Goal: Task Accomplishment & Management: Manage account settings

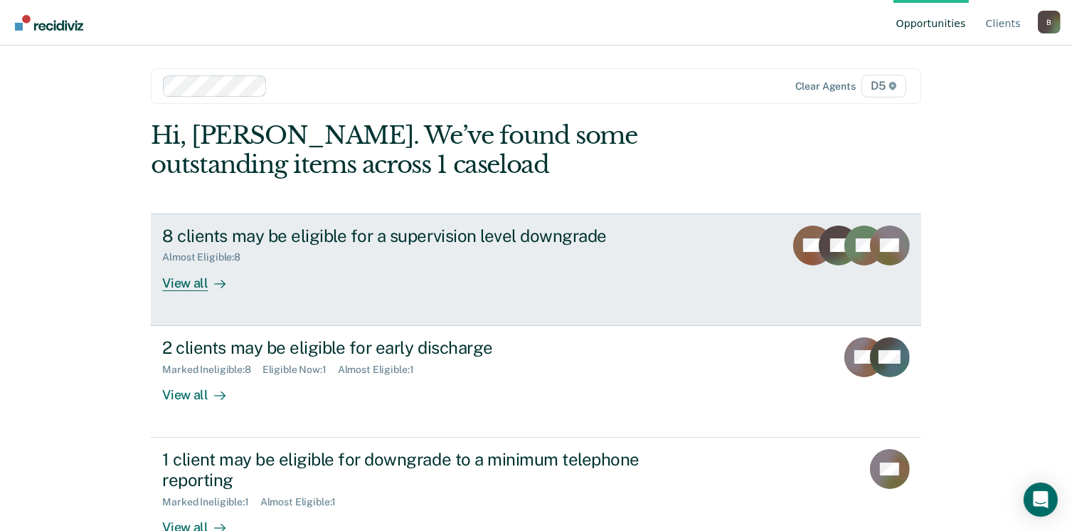
click at [191, 292] on link "8 clients may be eligible for a supervision level downgrade Almost Eligible : 8…" at bounding box center [536, 269] width 770 height 112
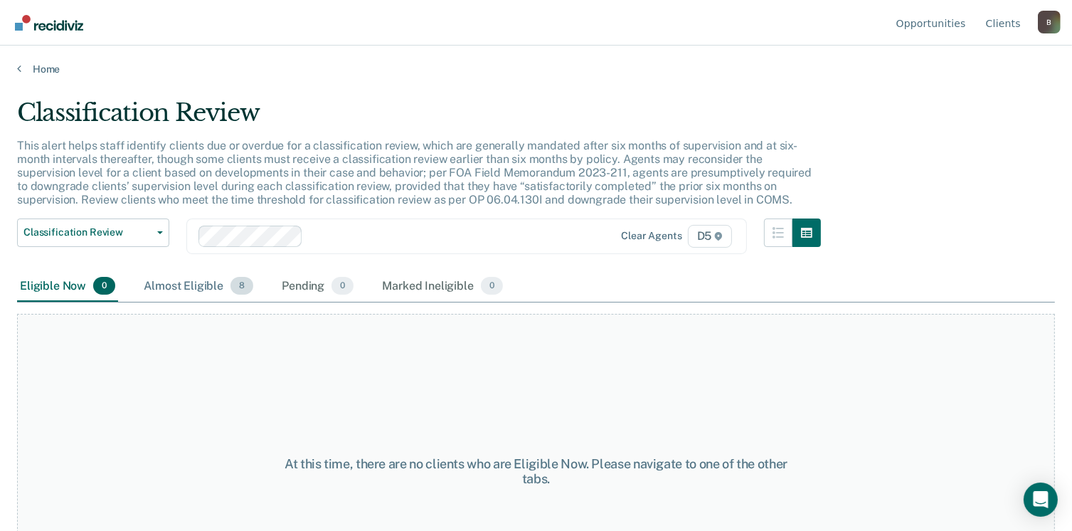
click at [194, 285] on div "Almost Eligible 8" at bounding box center [198, 286] width 115 height 31
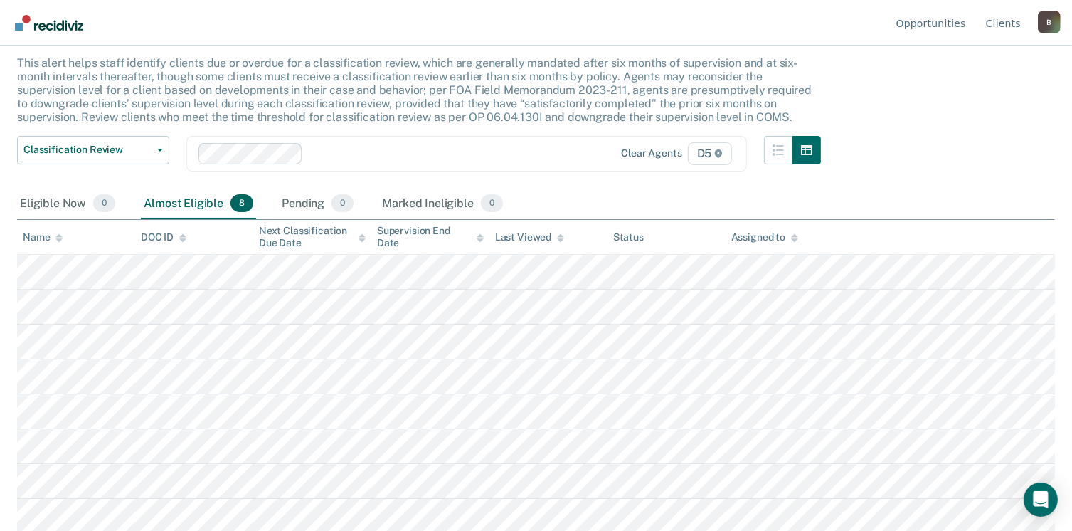
scroll to position [83, 0]
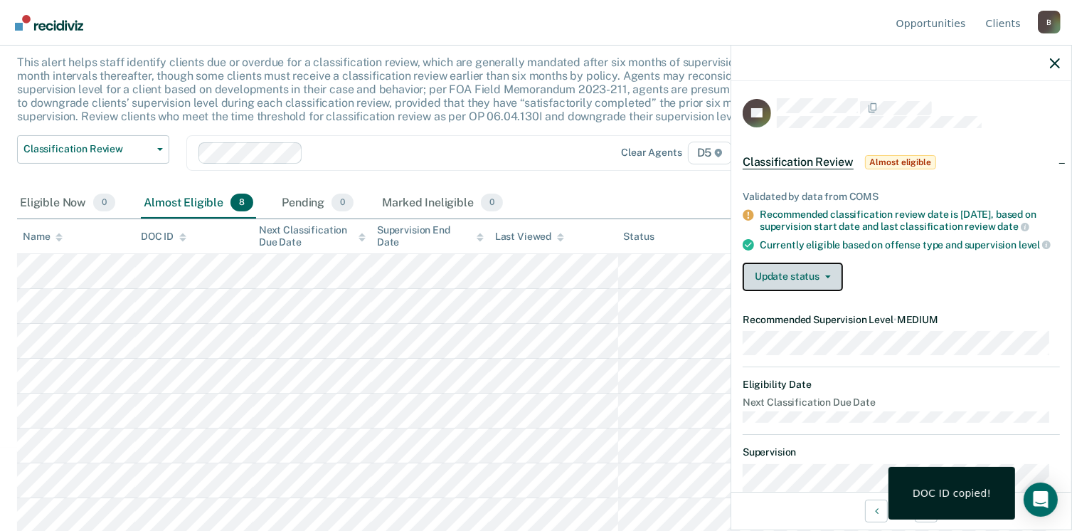
click at [778, 287] on button "Update status" at bounding box center [793, 277] width 100 height 28
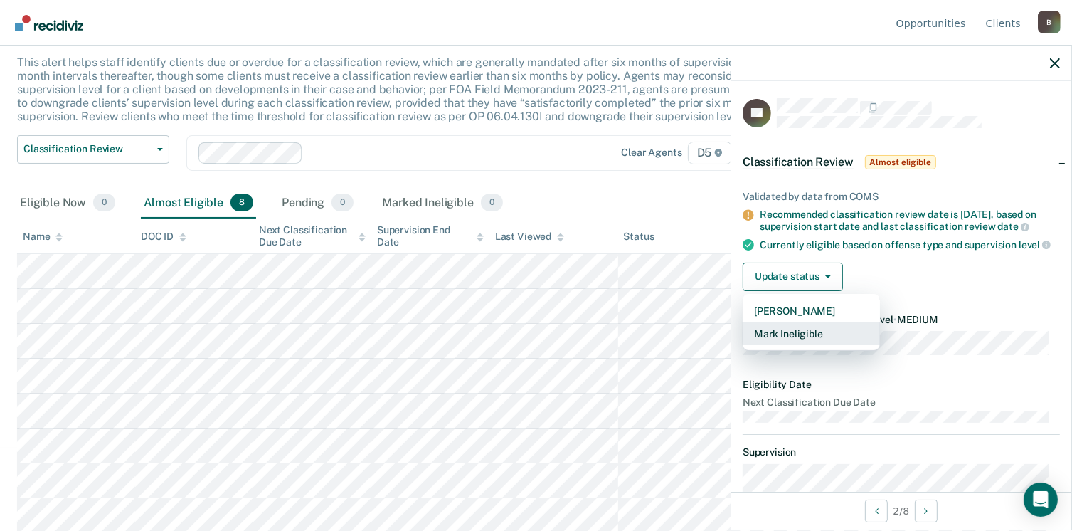
click at [801, 343] on button "Mark Ineligible" at bounding box center [811, 333] width 137 height 23
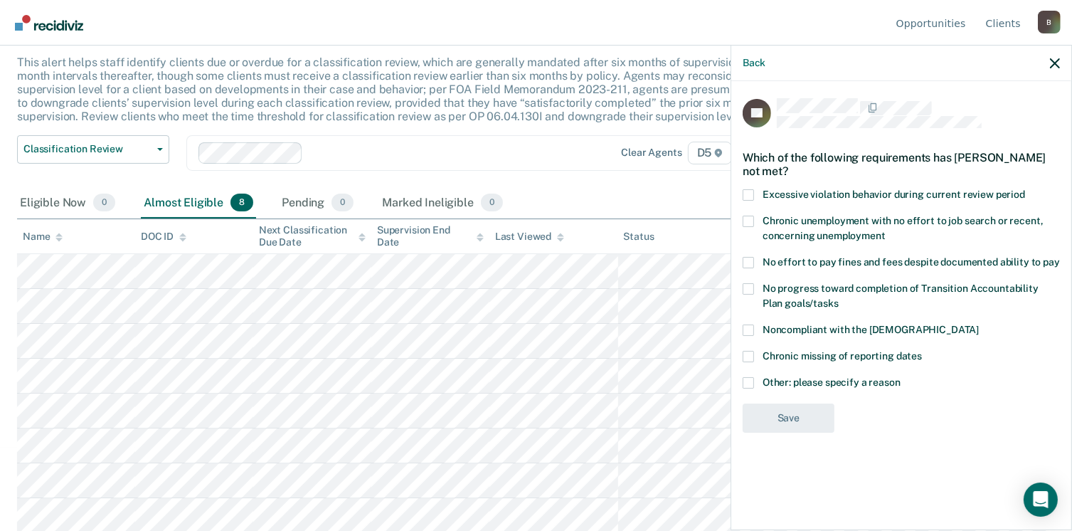
click at [745, 320] on div "No progress toward completion of Transition Accountability Plan goals/tasks" at bounding box center [901, 303] width 317 height 41
click at [747, 324] on span at bounding box center [748, 329] width 11 height 11
click at [979, 324] on input "Noncompliant with the [DEMOGRAPHIC_DATA]" at bounding box center [979, 324] width 0 height 0
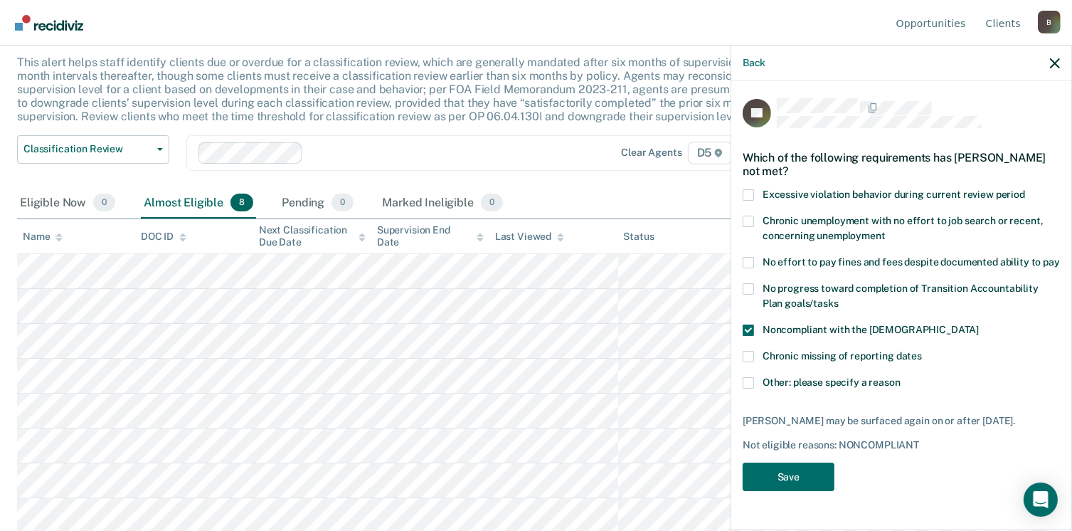
click at [744, 384] on span at bounding box center [748, 382] width 11 height 11
click at [901, 377] on input "Other: please specify a reason" at bounding box center [901, 377] width 0 height 0
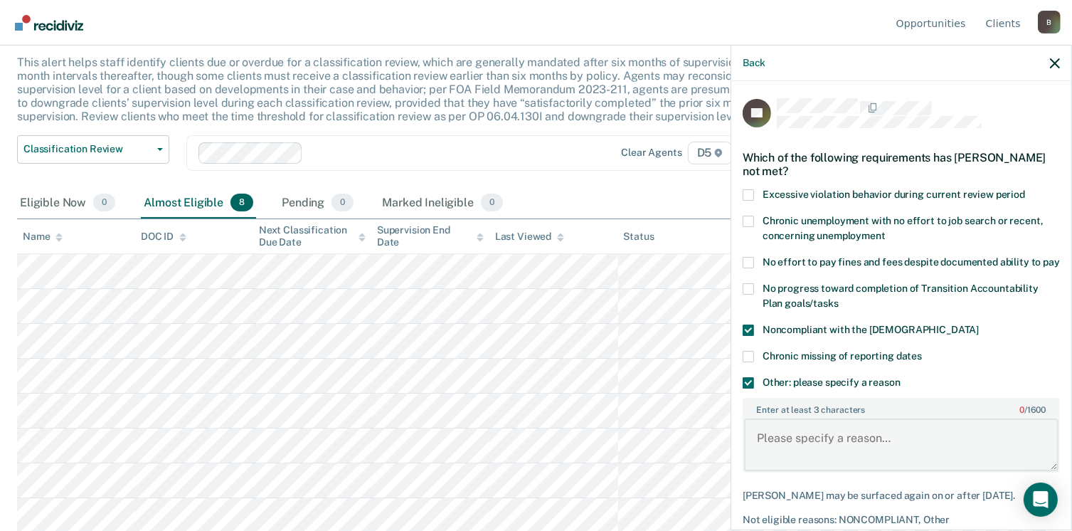
click at [782, 447] on textarea "Enter at least 3 characters 0 / 1600" at bounding box center [901, 444] width 315 height 53
type textarea "s"
type textarea "I"
type textarea "H"
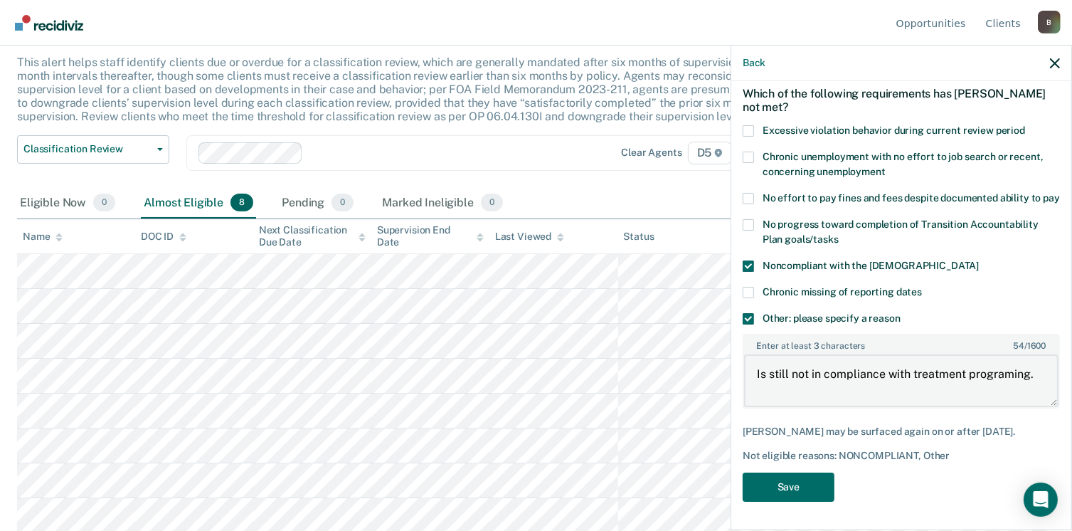
scroll to position [76, 0]
type textarea "Is still not in compliance with treatment programing."
click at [813, 488] on button "Save" at bounding box center [789, 487] width 92 height 29
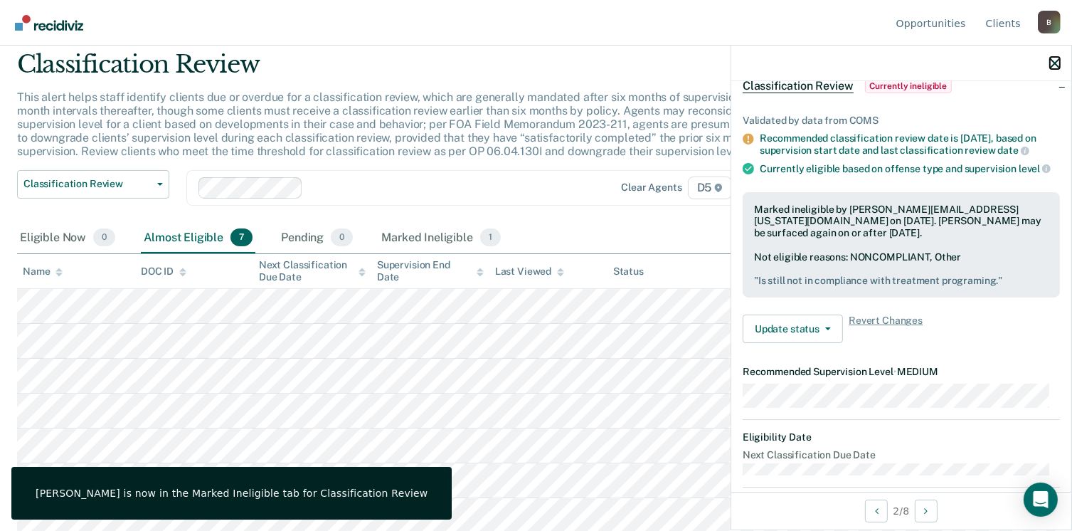
click at [1057, 63] on icon "button" at bounding box center [1055, 63] width 10 height 10
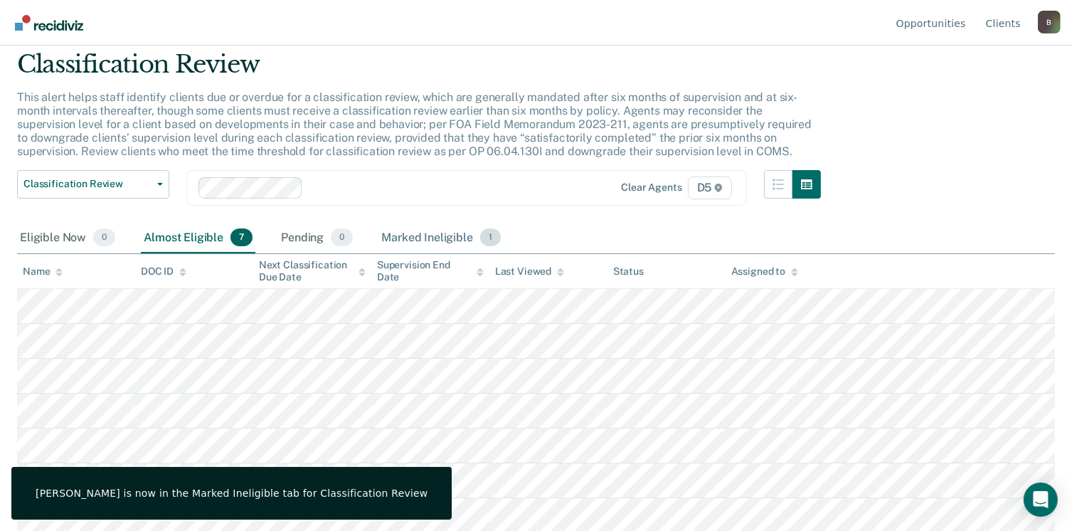
click at [426, 237] on div "Marked Ineligible 1" at bounding box center [441, 238] width 125 height 31
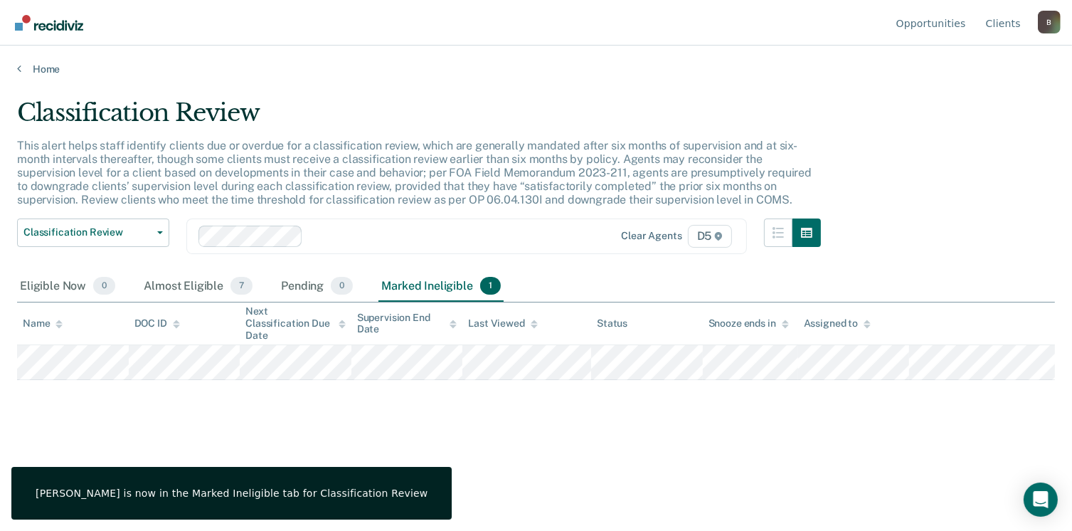
scroll to position [0, 0]
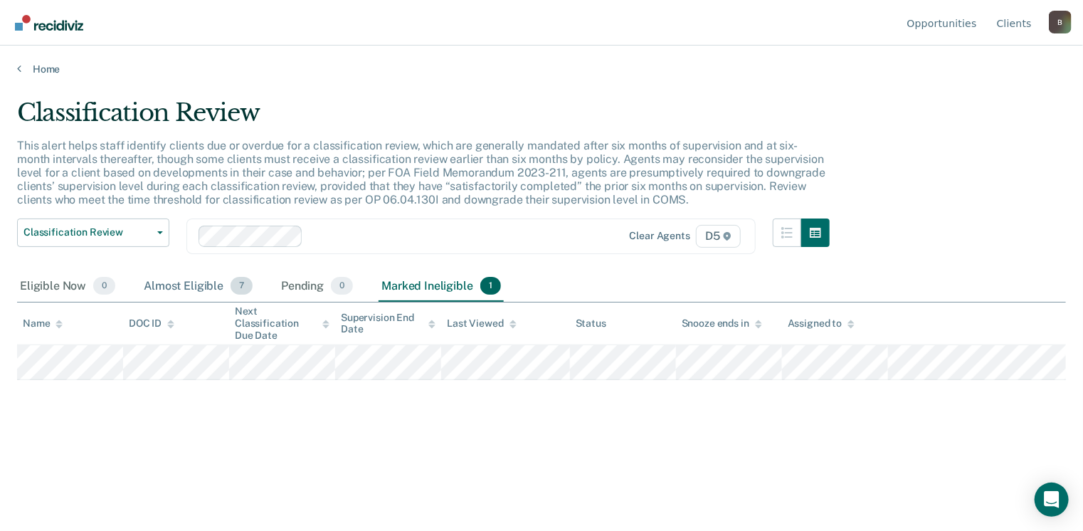
click at [188, 285] on div "Almost Eligible 7" at bounding box center [198, 286] width 115 height 31
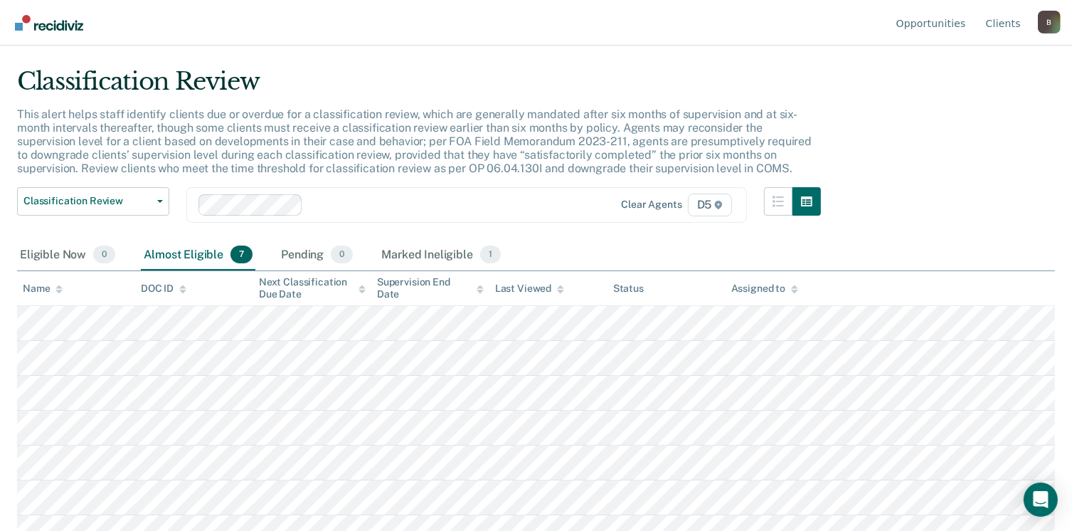
scroll to position [48, 0]
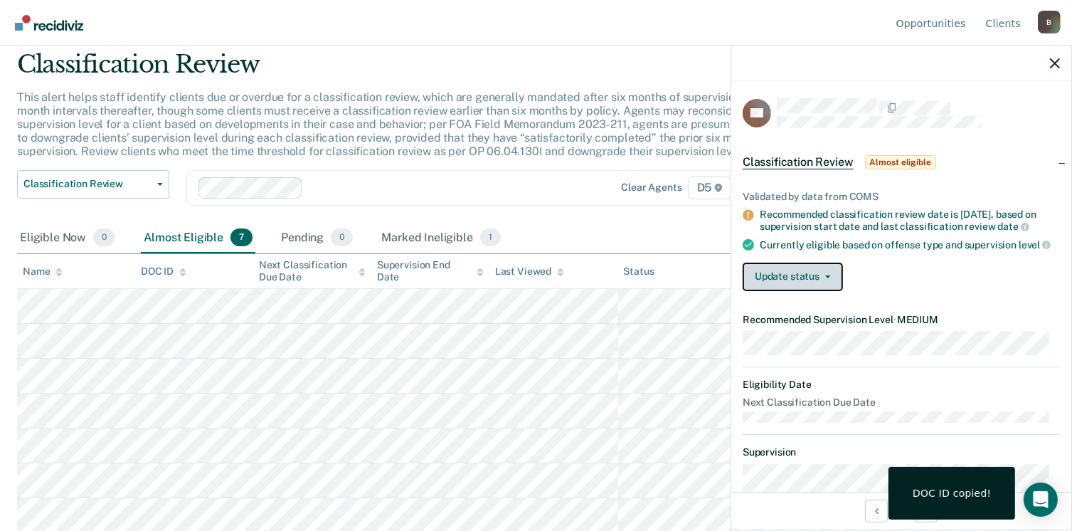
click at [818, 291] on button "Update status" at bounding box center [793, 277] width 100 height 28
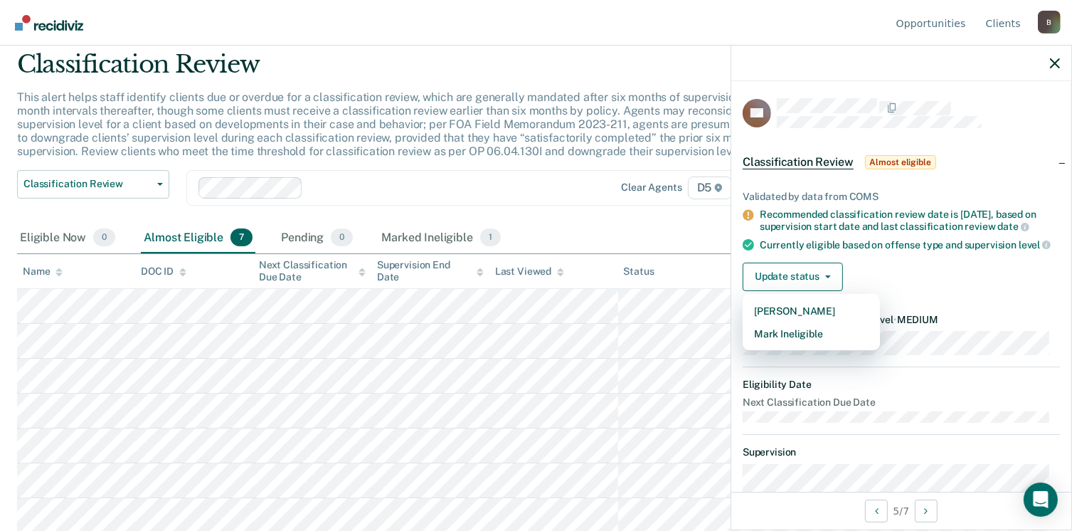
click at [667, 154] on div "This alert helps staff identify clients due or overdue for a classification rev…" at bounding box center [419, 130] width 804 height 80
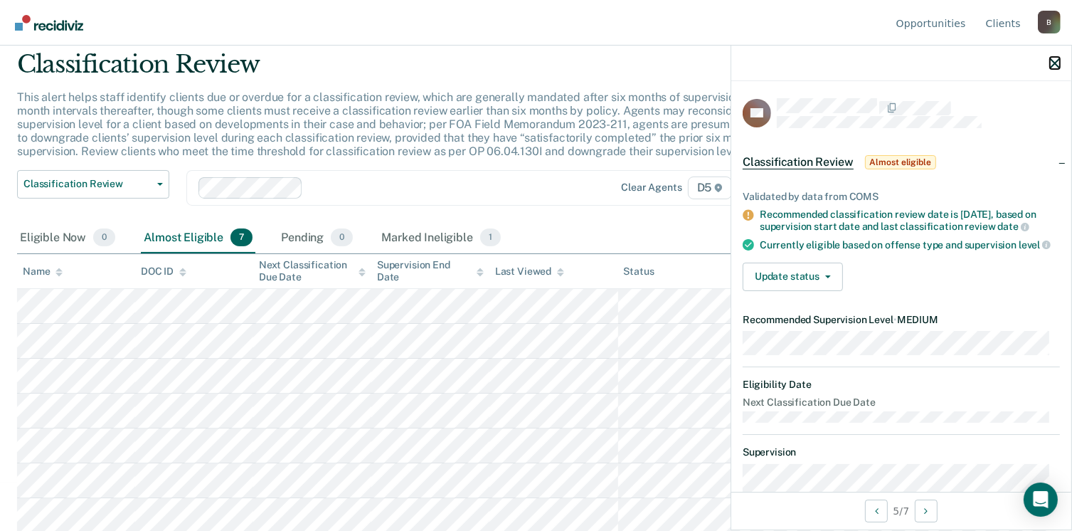
click at [1057, 63] on icon "button" at bounding box center [1055, 63] width 10 height 10
click at [783, 290] on button "Update status" at bounding box center [793, 277] width 100 height 28
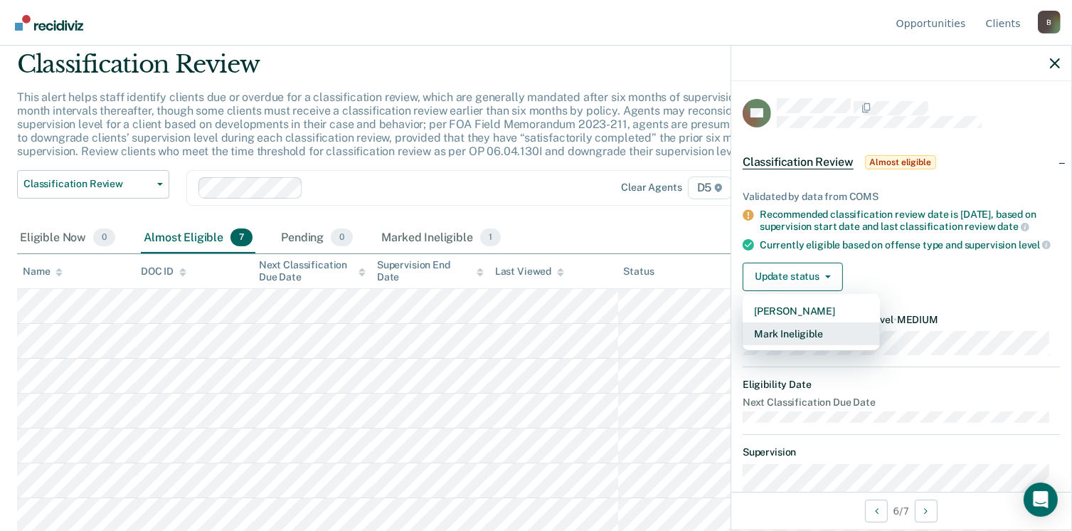
click at [793, 342] on button "Mark Ineligible" at bounding box center [811, 333] width 137 height 23
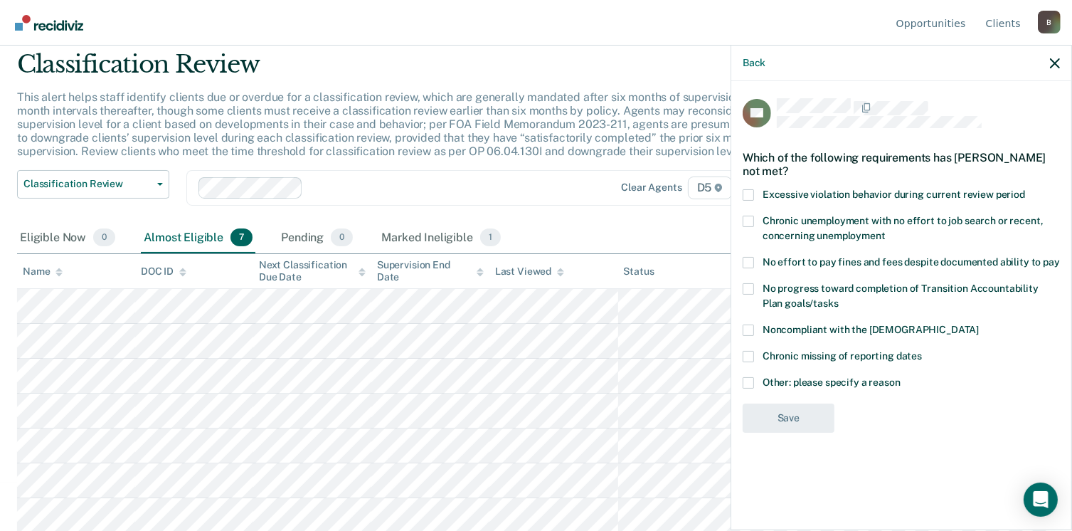
click at [751, 383] on span at bounding box center [748, 382] width 11 height 11
click at [901, 377] on input "Other: please specify a reason" at bounding box center [901, 377] width 0 height 0
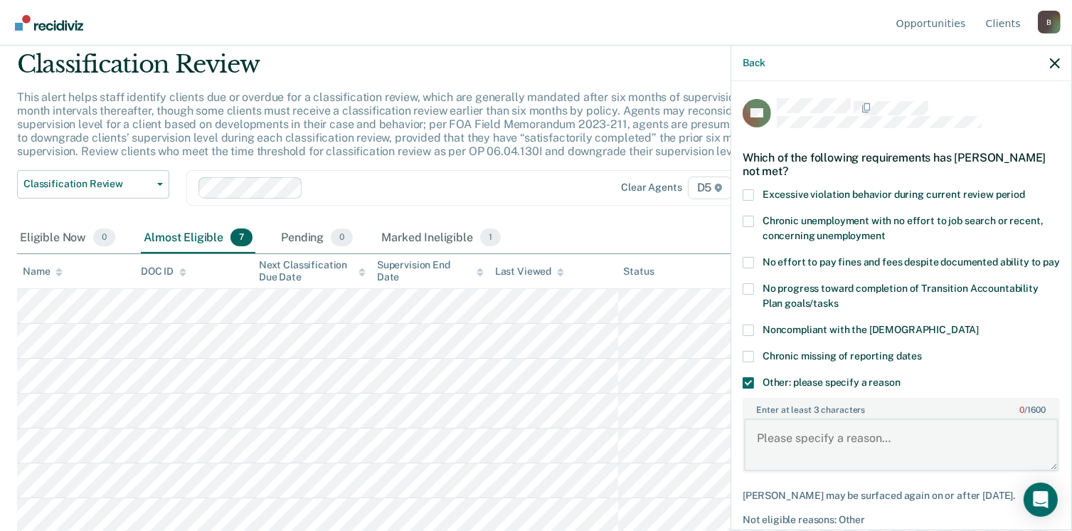
click at [778, 456] on textarea "Enter at least 3 characters 0 / 1600" at bounding box center [901, 444] width 315 height 53
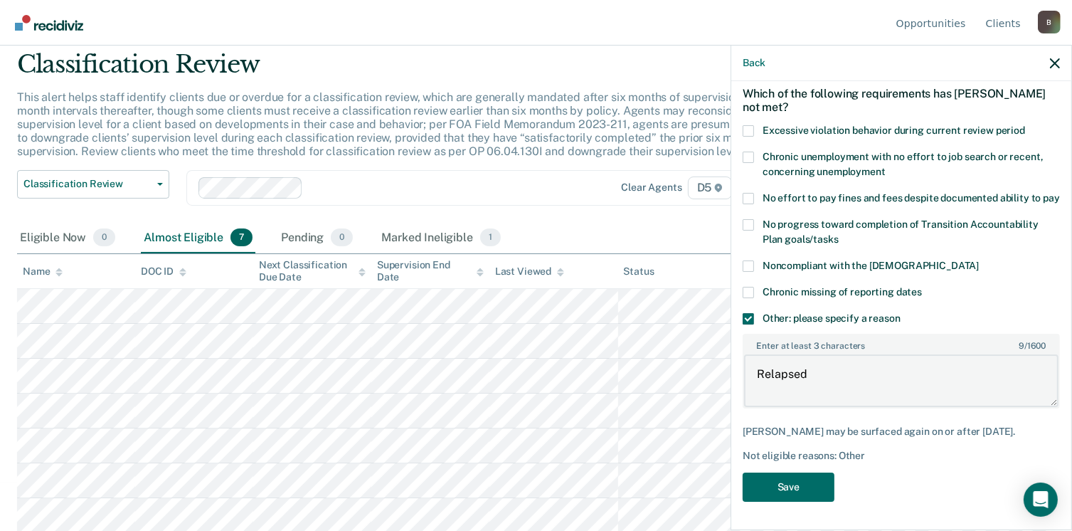
scroll to position [76, 0]
type textarea "Relapsed"
click at [794, 486] on button "Save" at bounding box center [789, 487] width 92 height 29
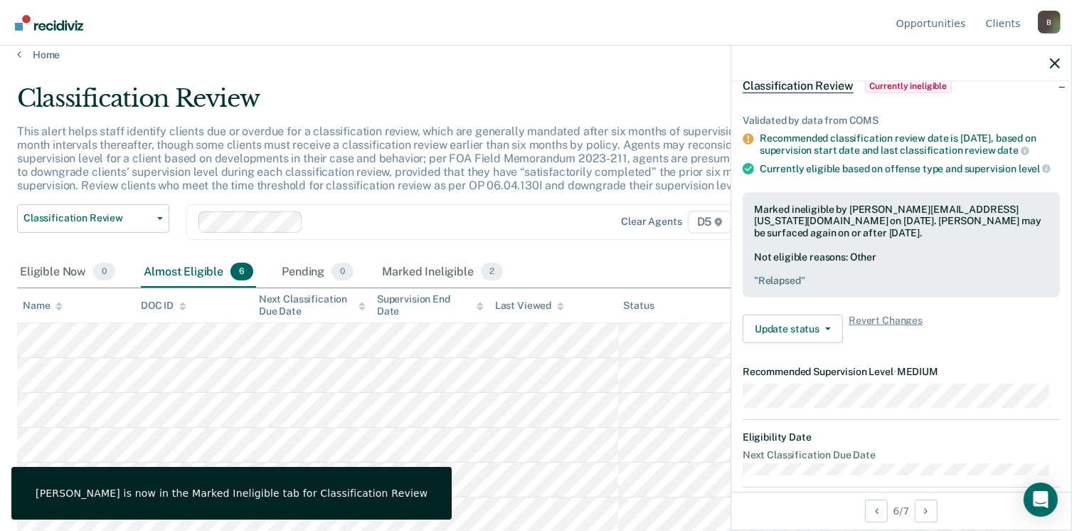
click at [1061, 66] on div at bounding box center [902, 64] width 340 height 36
click at [1059, 61] on icon "button" at bounding box center [1055, 63] width 10 height 10
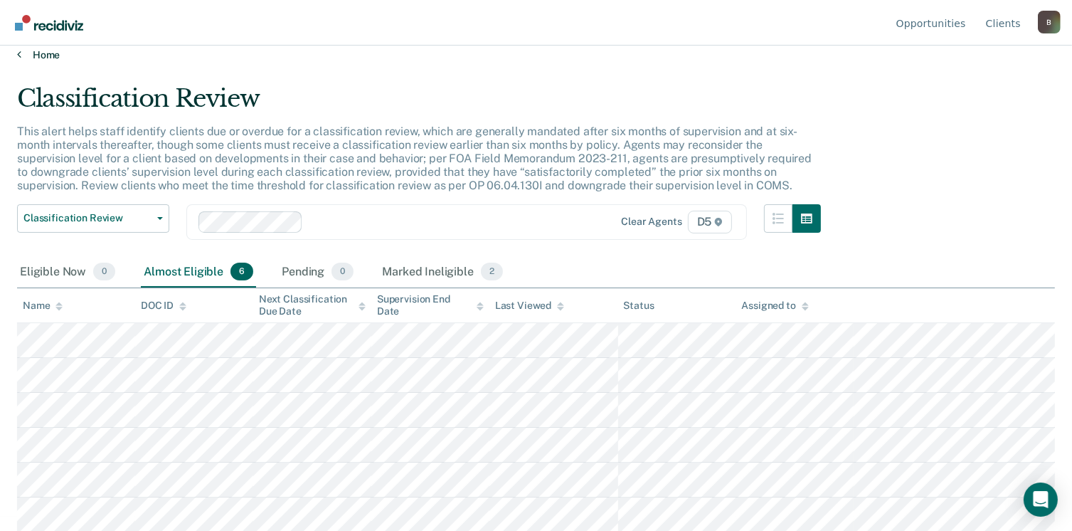
click at [54, 56] on link "Home" at bounding box center [536, 54] width 1038 height 13
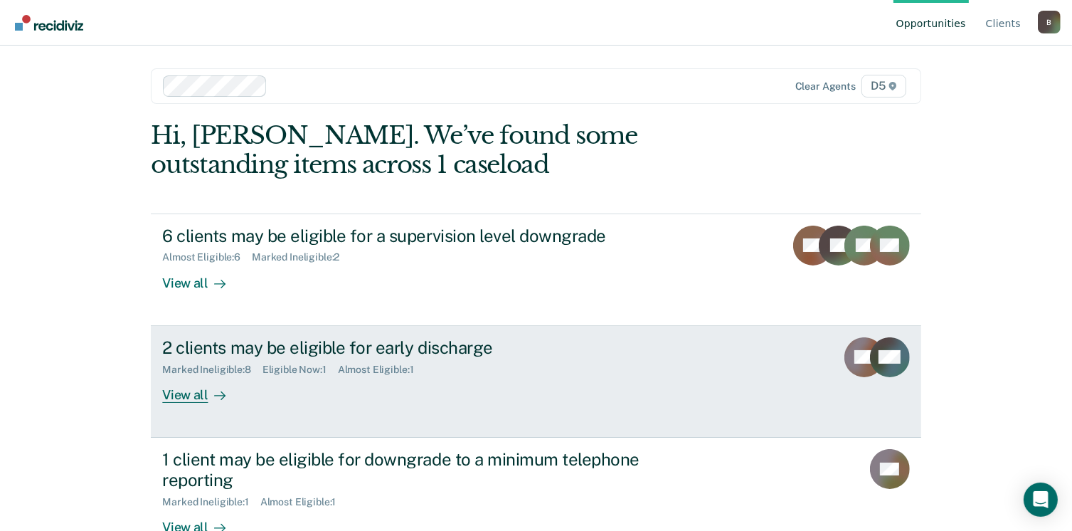
click at [191, 394] on div "View all" at bounding box center [202, 389] width 80 height 28
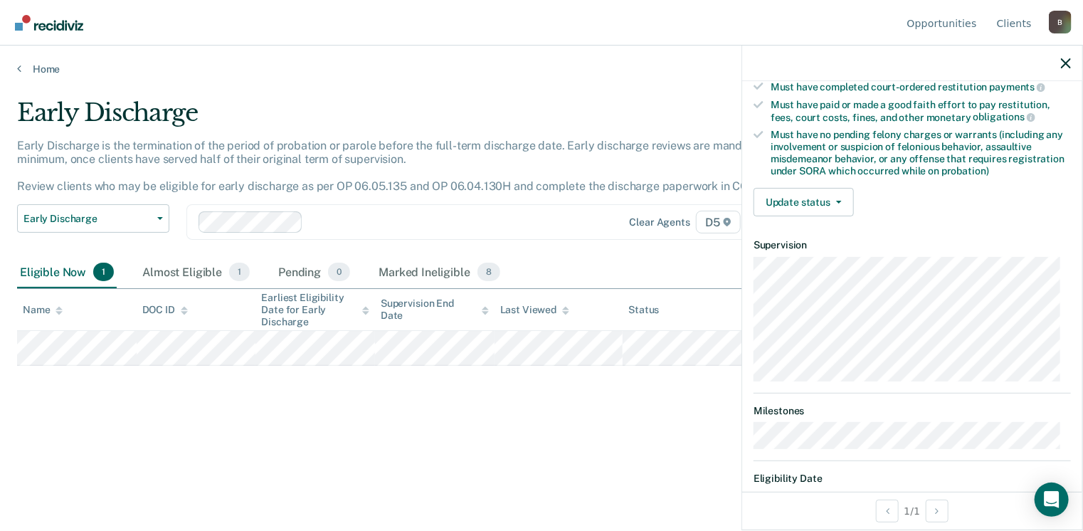
scroll to position [313, 0]
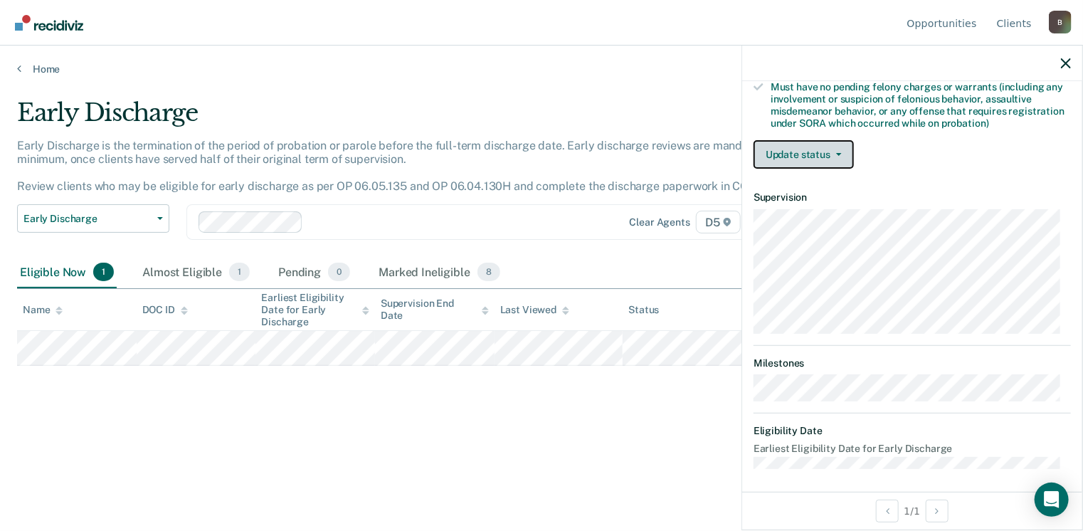
click at [806, 152] on button "Update status" at bounding box center [804, 154] width 100 height 28
click at [1068, 63] on icon "button" at bounding box center [1066, 63] width 10 height 10
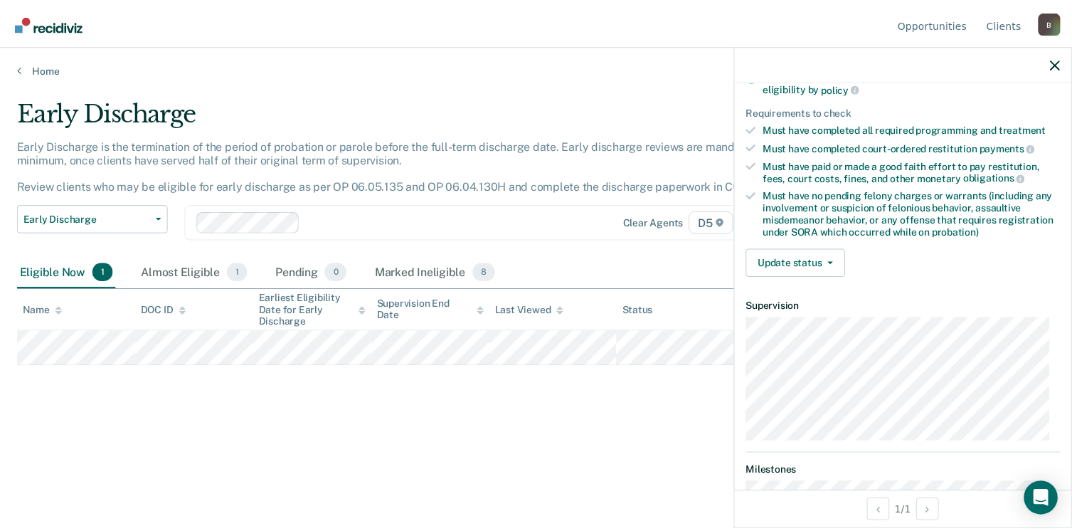
scroll to position [213, 0]
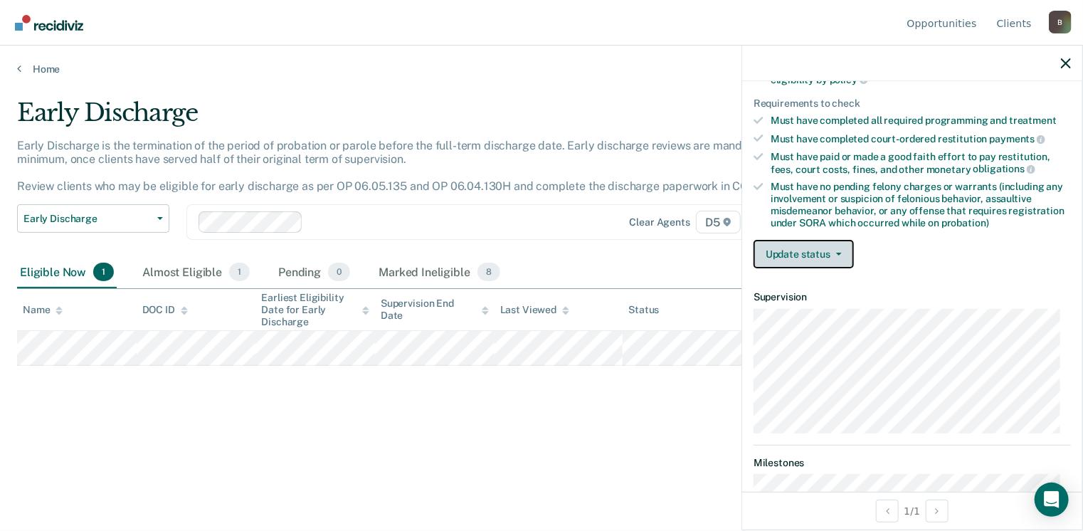
click at [820, 255] on button "Update status" at bounding box center [804, 254] width 100 height 28
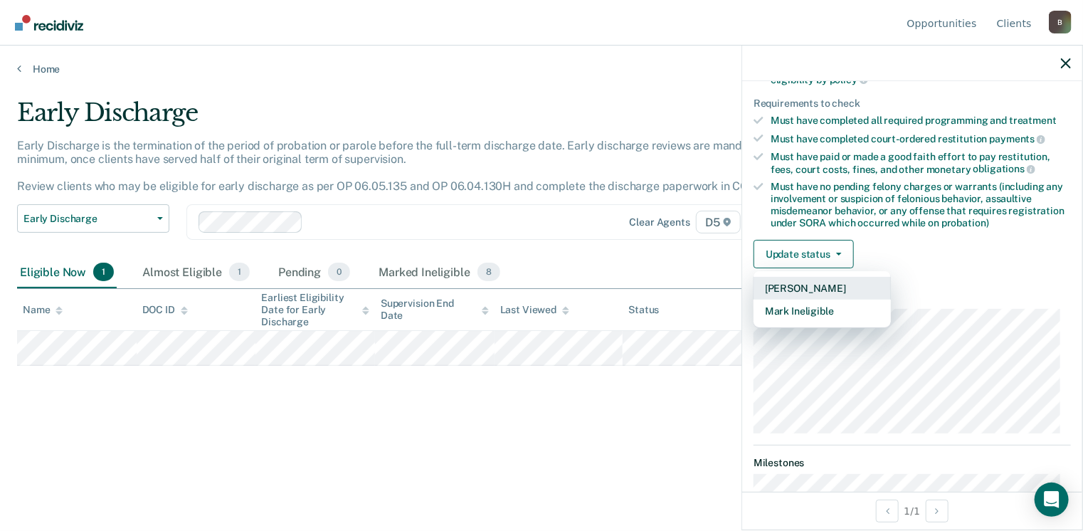
click at [825, 283] on button "[PERSON_NAME]" at bounding box center [822, 288] width 137 height 23
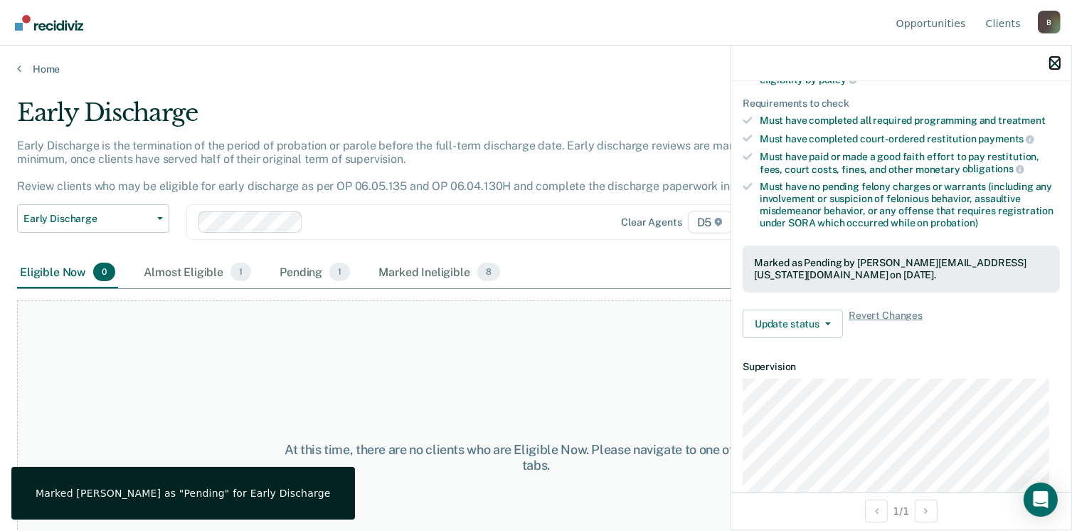
click at [1057, 59] on icon "button" at bounding box center [1055, 63] width 10 height 10
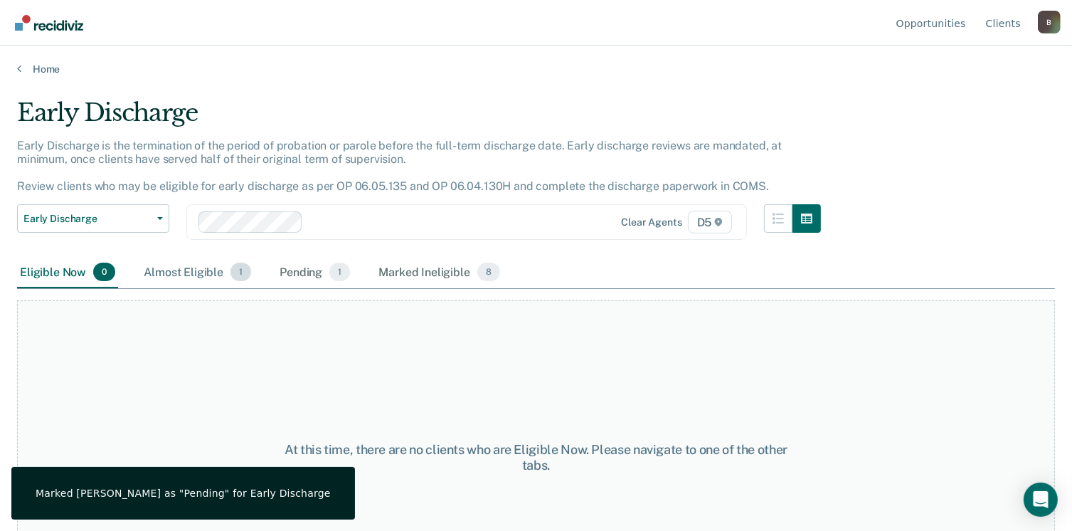
click at [206, 272] on div "Almost Eligible 1" at bounding box center [197, 272] width 113 height 31
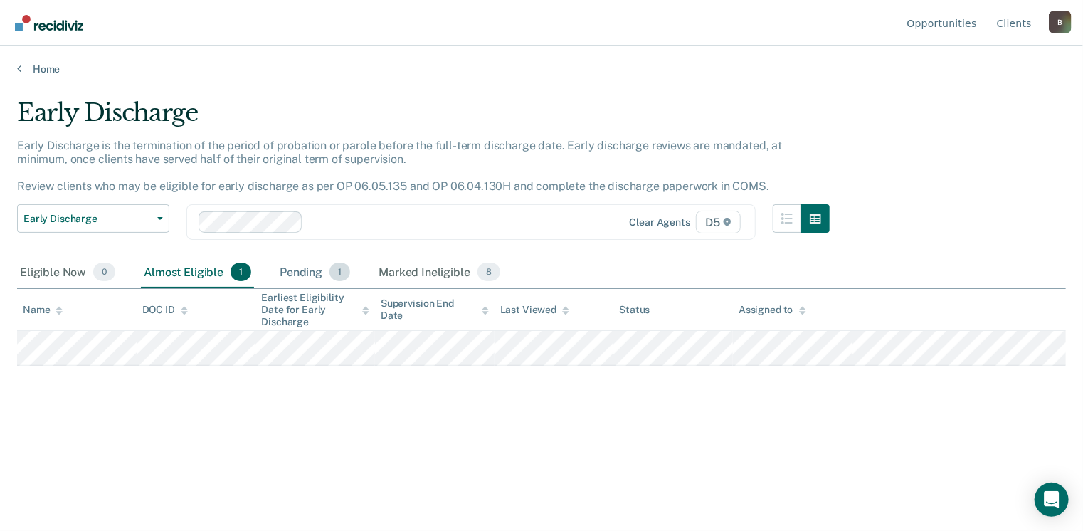
click at [297, 273] on div "Pending 1" at bounding box center [315, 272] width 76 height 31
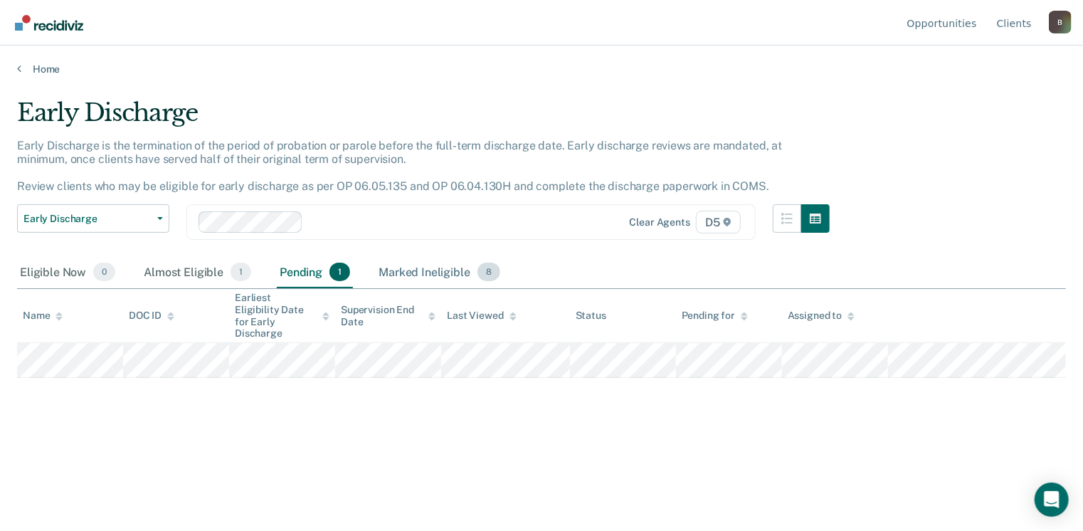
click at [398, 280] on div "Marked Ineligible 8" at bounding box center [439, 272] width 127 height 31
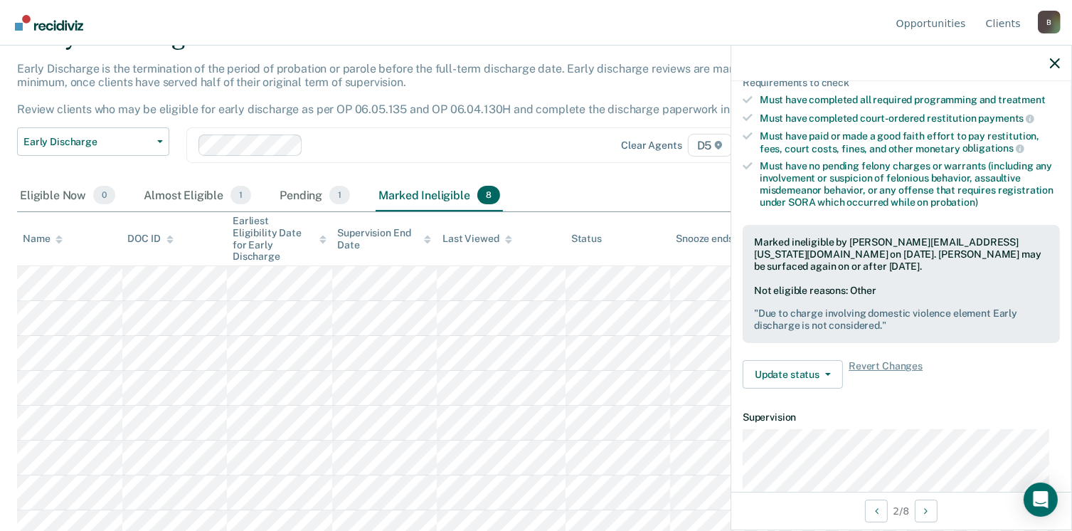
scroll to position [285, 0]
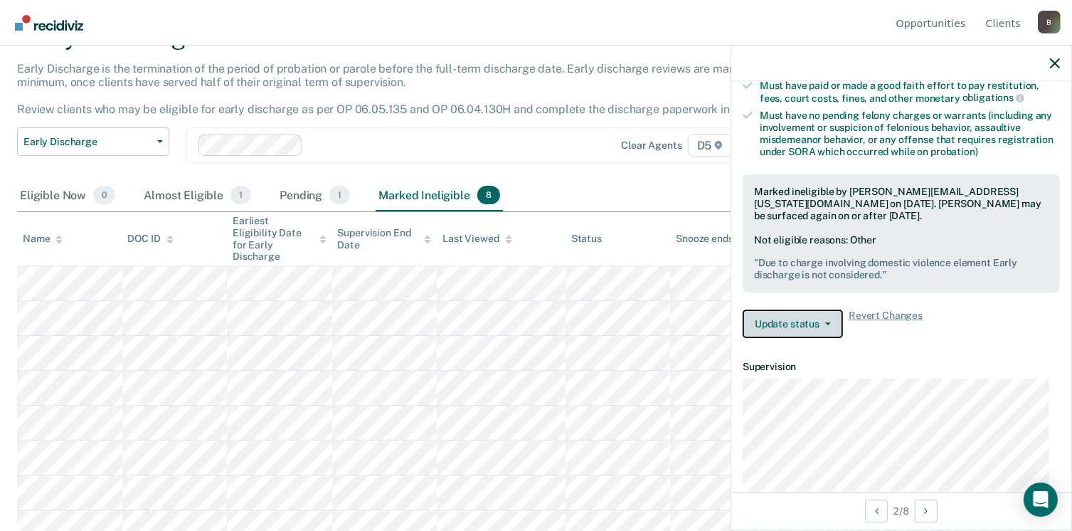
click at [780, 319] on button "Update status" at bounding box center [793, 324] width 100 height 28
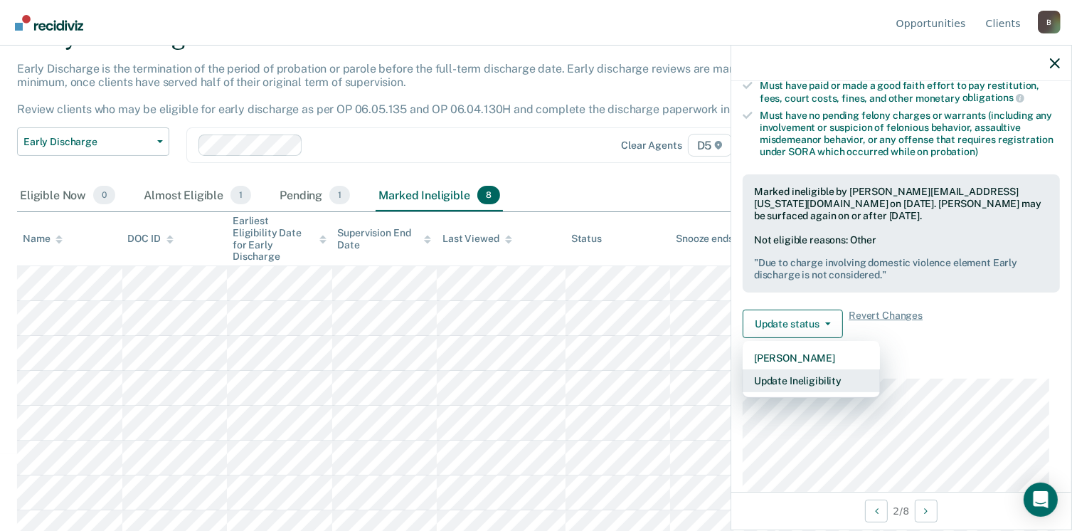
click at [780, 381] on button "Update Ineligibility" at bounding box center [811, 380] width 137 height 23
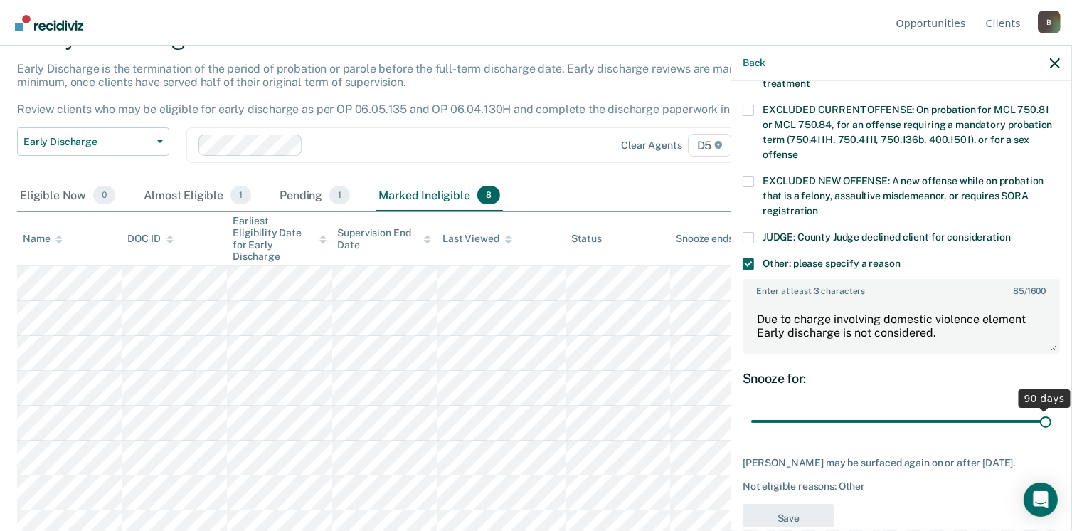
scroll to position [537, 0]
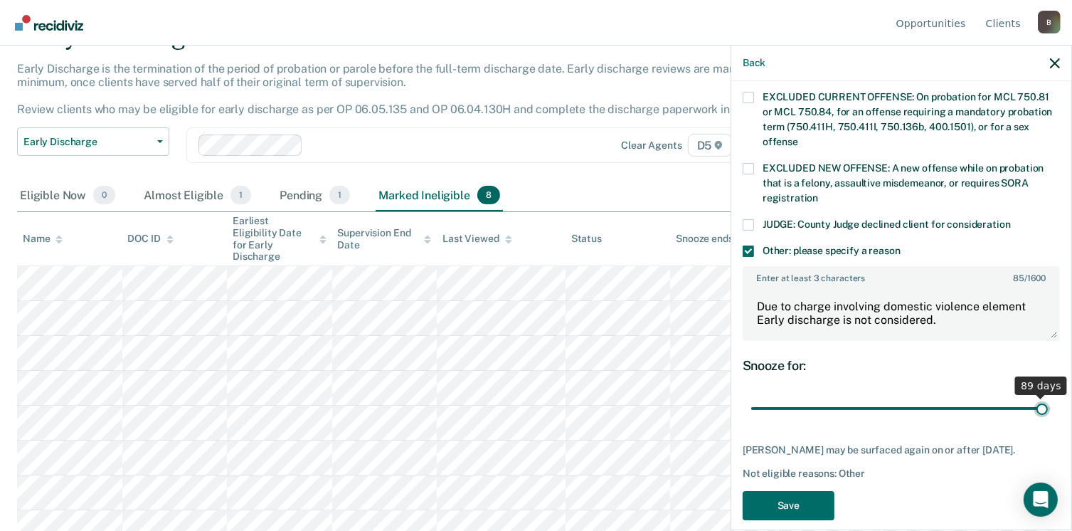
type input "89"
click at [1031, 396] on input "range" at bounding box center [901, 408] width 300 height 25
click at [793, 491] on button "Save" at bounding box center [789, 505] width 92 height 29
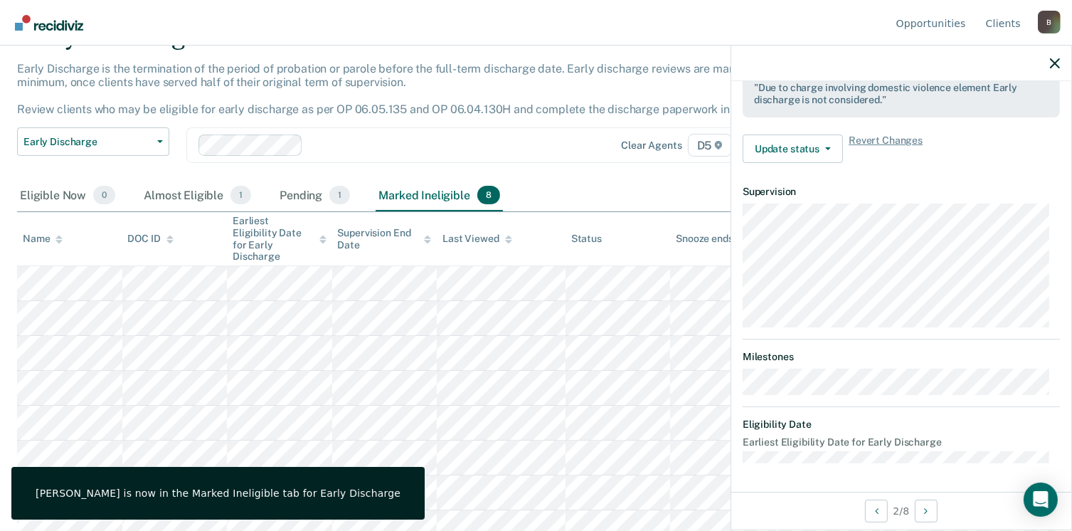
scroll to position [454, 0]
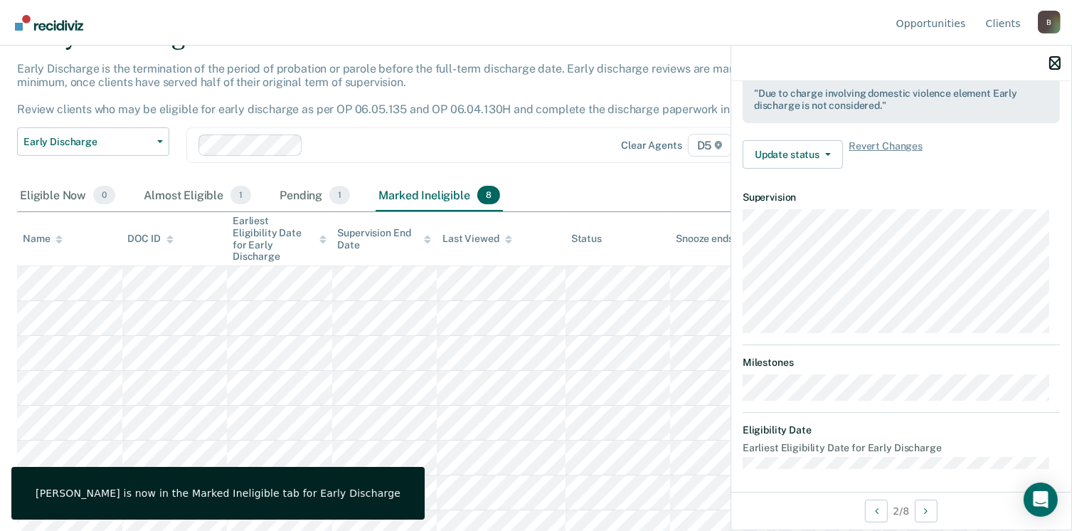
click at [1052, 60] on icon "button" at bounding box center [1055, 63] width 10 height 10
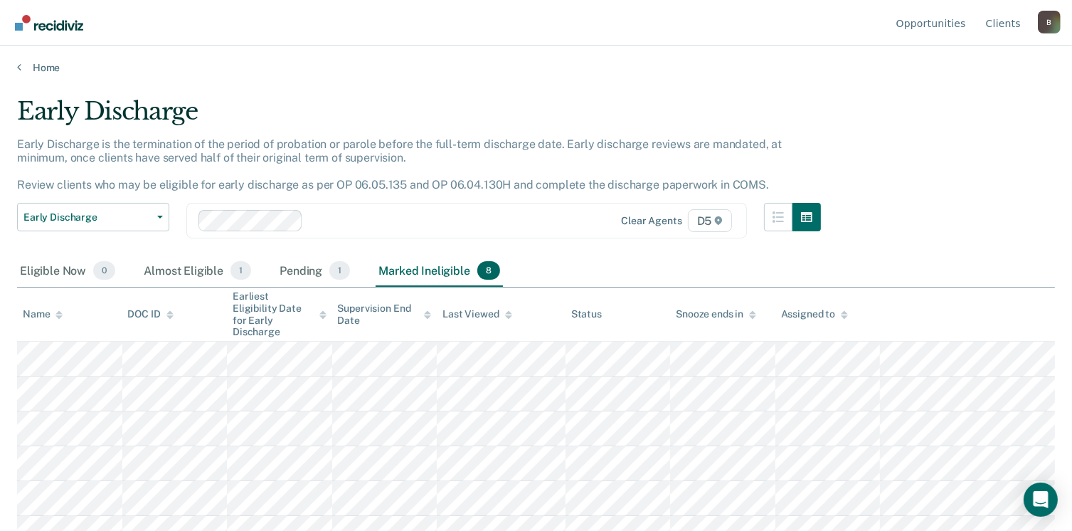
scroll to position [0, 0]
click at [173, 271] on div "Almost Eligible 1" at bounding box center [197, 272] width 113 height 31
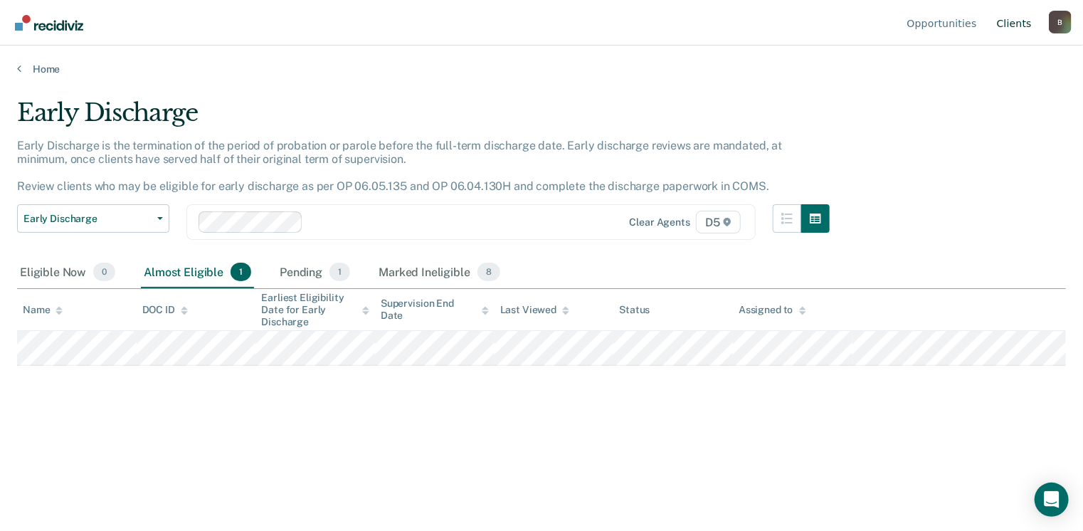
click at [1022, 28] on link "Client s" at bounding box center [1014, 23] width 41 height 46
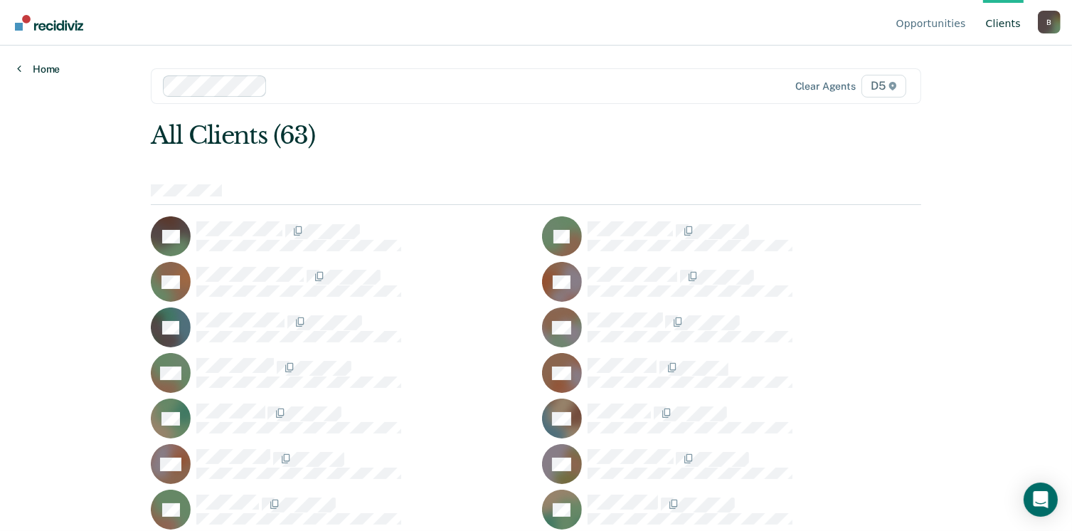
click at [48, 69] on link "Home" at bounding box center [38, 69] width 43 height 13
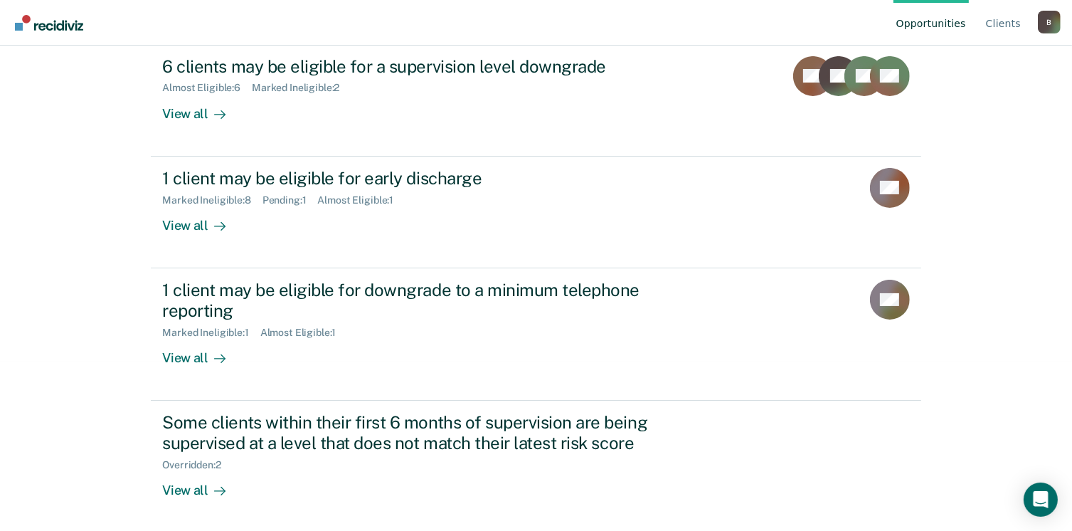
scroll to position [170, 0]
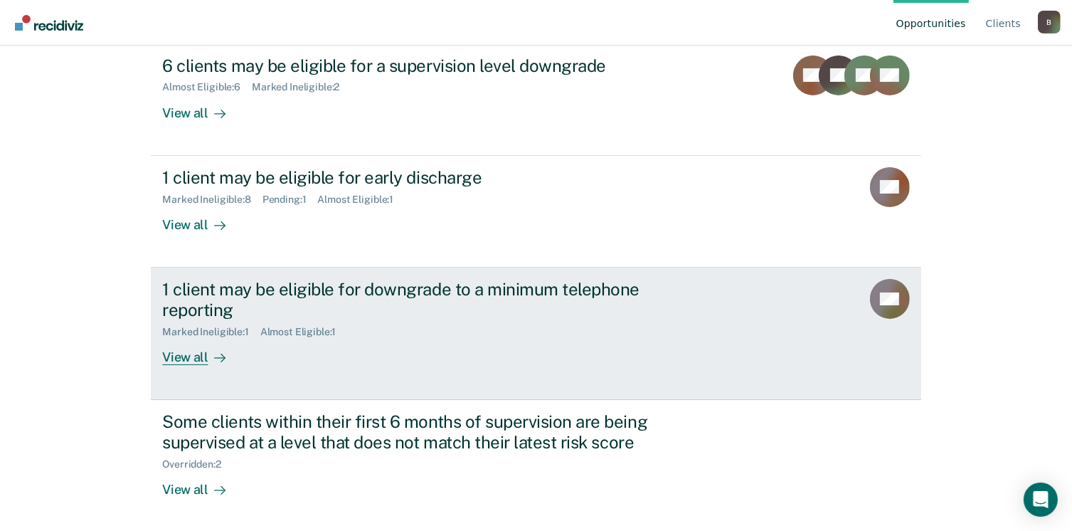
click at [171, 365] on link "1 client may be eligible for downgrade to a minimum telephone reporting Marked …" at bounding box center [536, 334] width 770 height 132
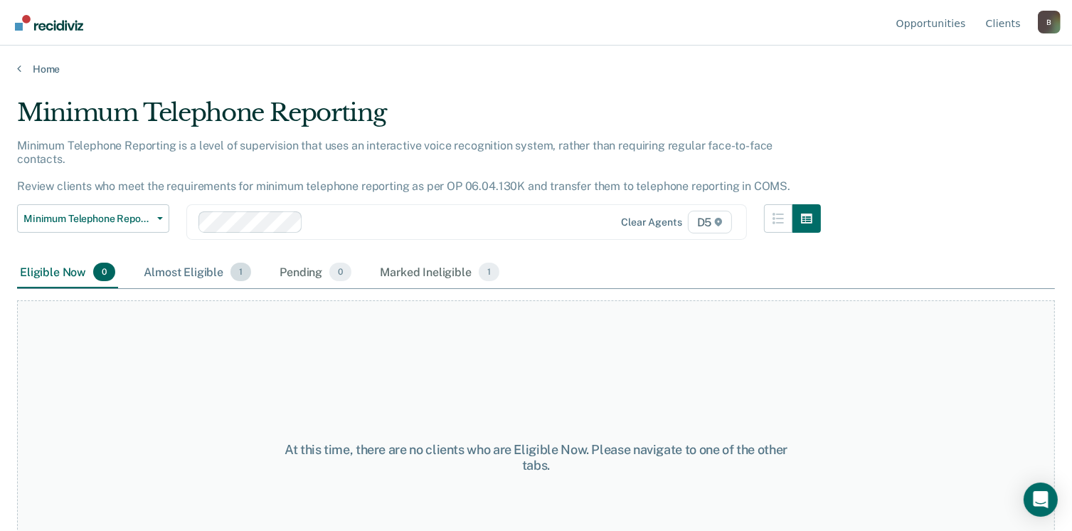
click at [184, 257] on div "Almost Eligible 1" at bounding box center [197, 272] width 113 height 31
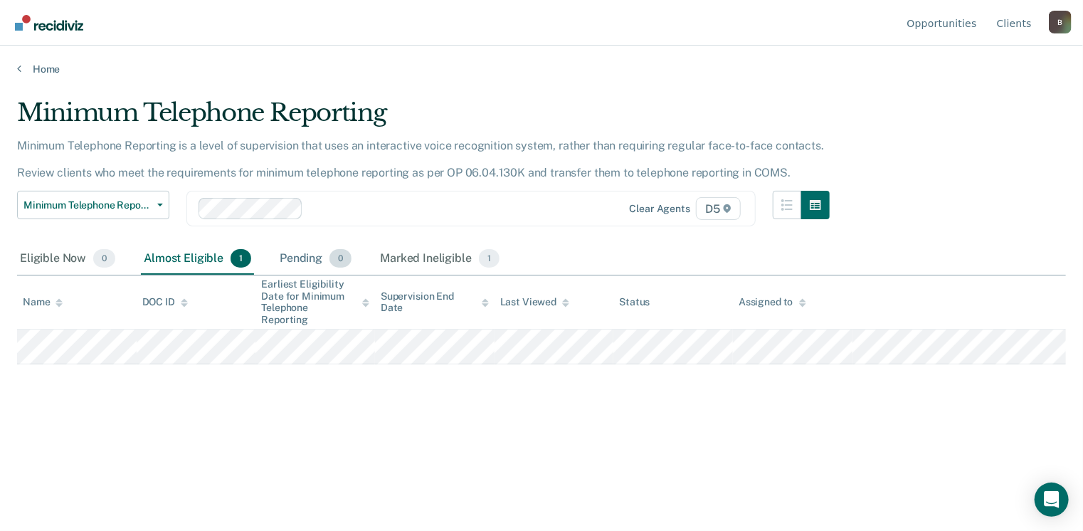
click at [300, 258] on div "Pending 0" at bounding box center [316, 258] width 78 height 31
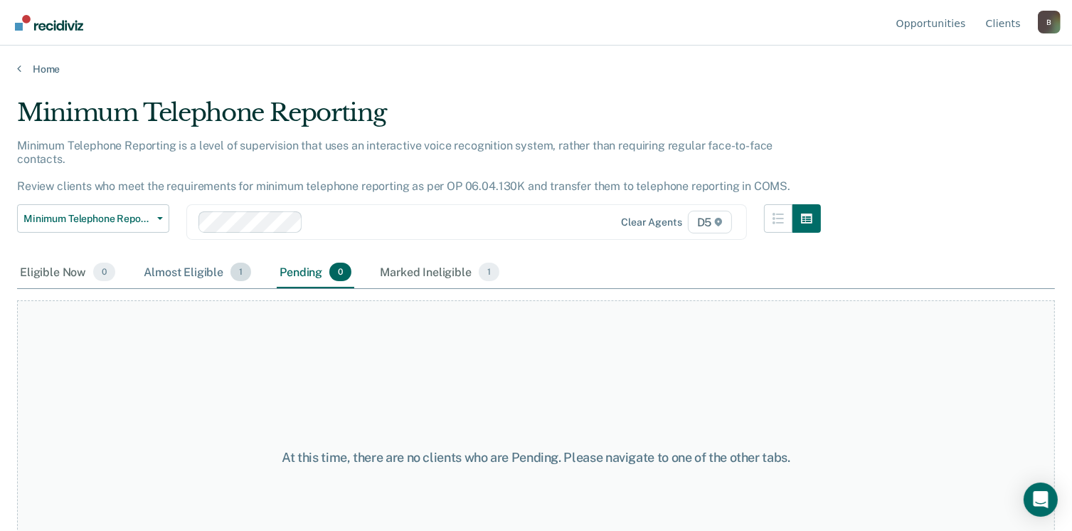
click at [186, 257] on div "Almost Eligible 1" at bounding box center [197, 272] width 113 height 31
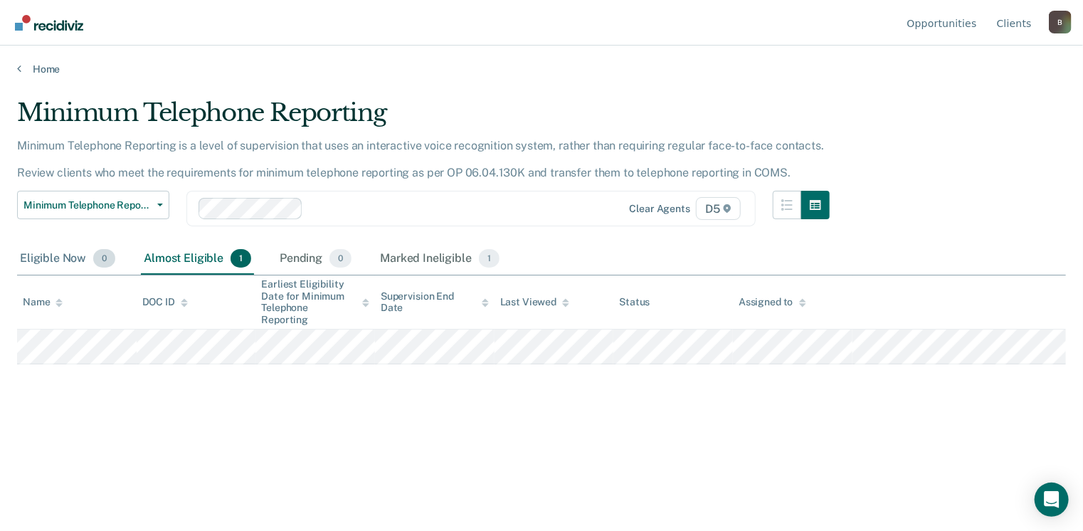
click at [43, 258] on div "Eligible Now 0" at bounding box center [67, 258] width 101 height 31
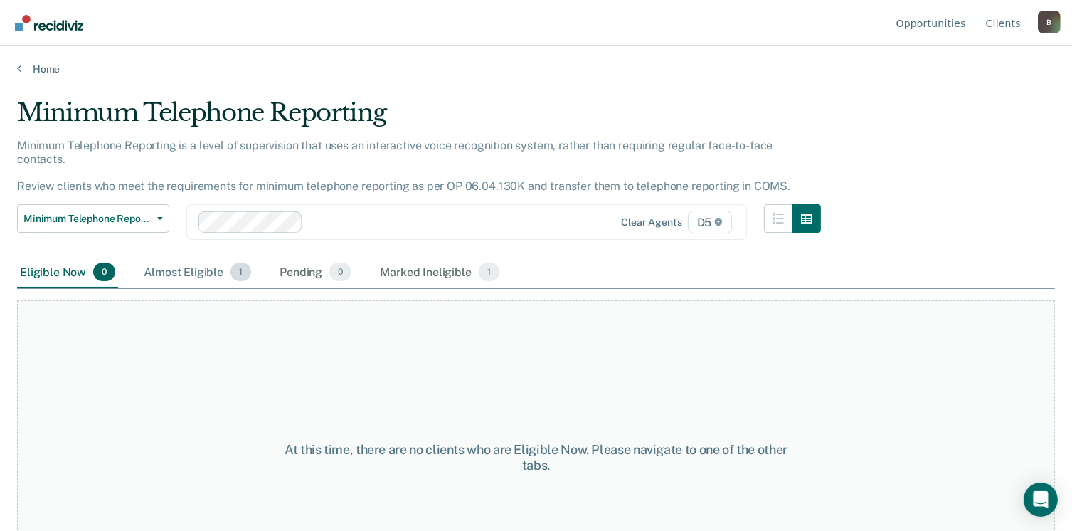
click at [199, 257] on div "Almost Eligible 1" at bounding box center [197, 272] width 113 height 31
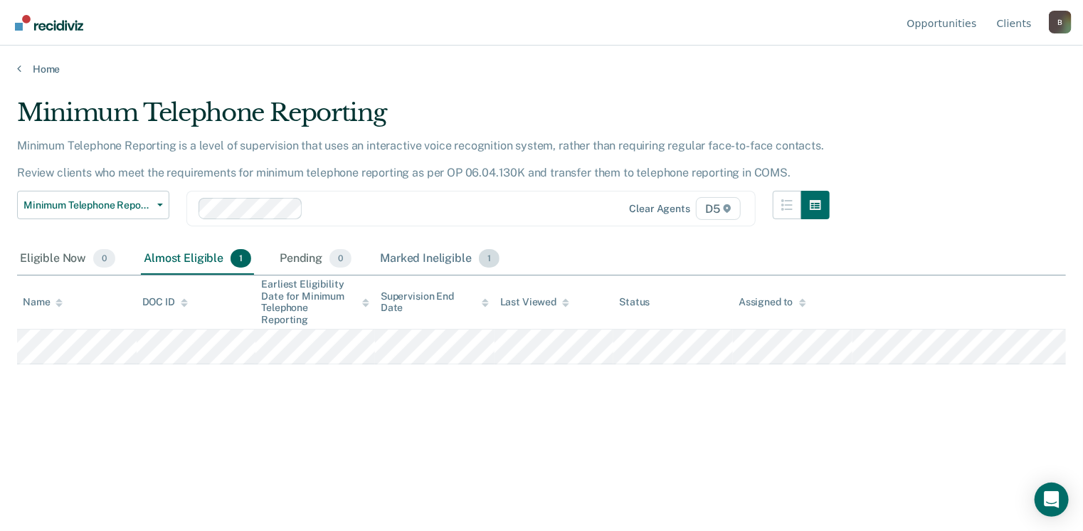
click at [421, 265] on div "Marked Ineligible 1" at bounding box center [439, 258] width 125 height 31
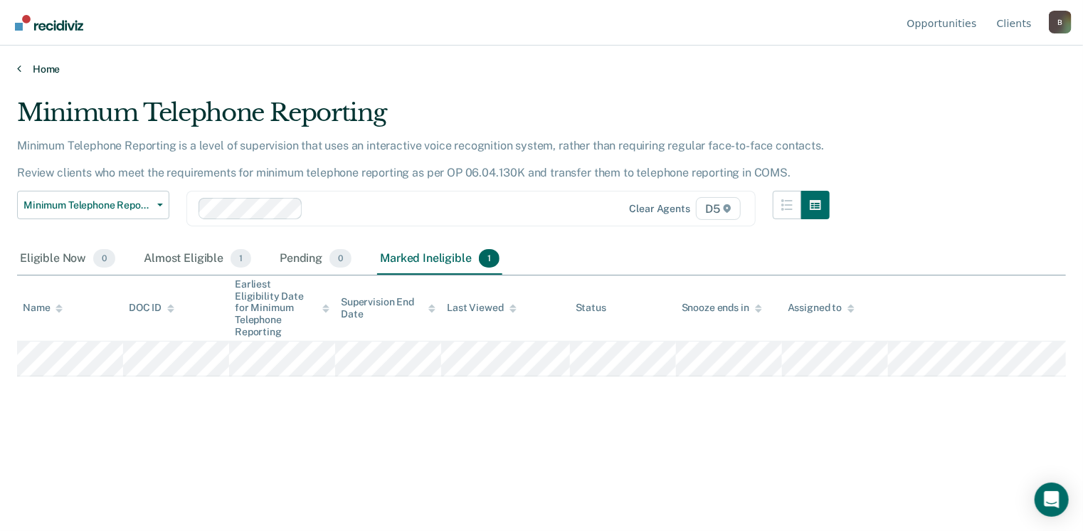
click at [48, 71] on link "Home" at bounding box center [541, 69] width 1049 height 13
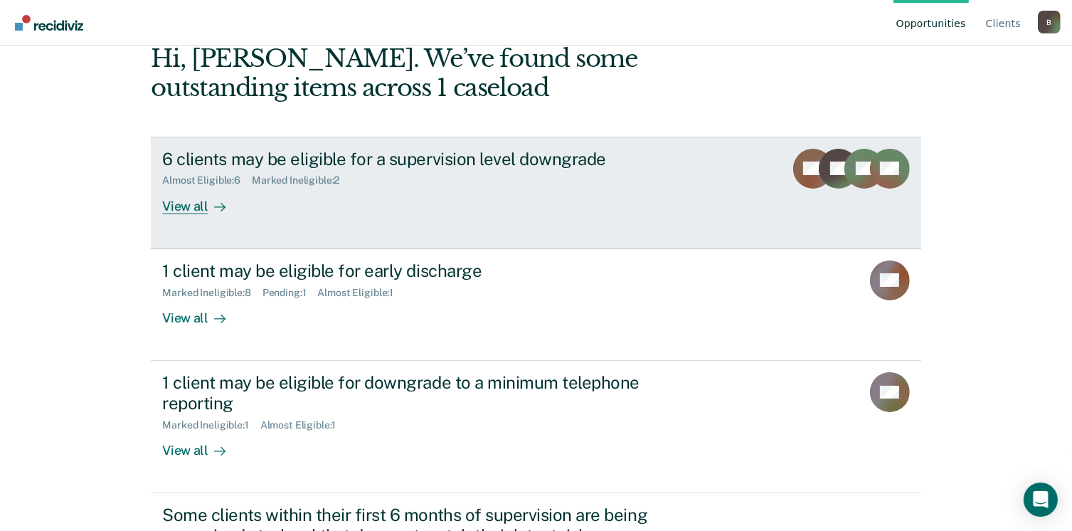
scroll to position [170, 0]
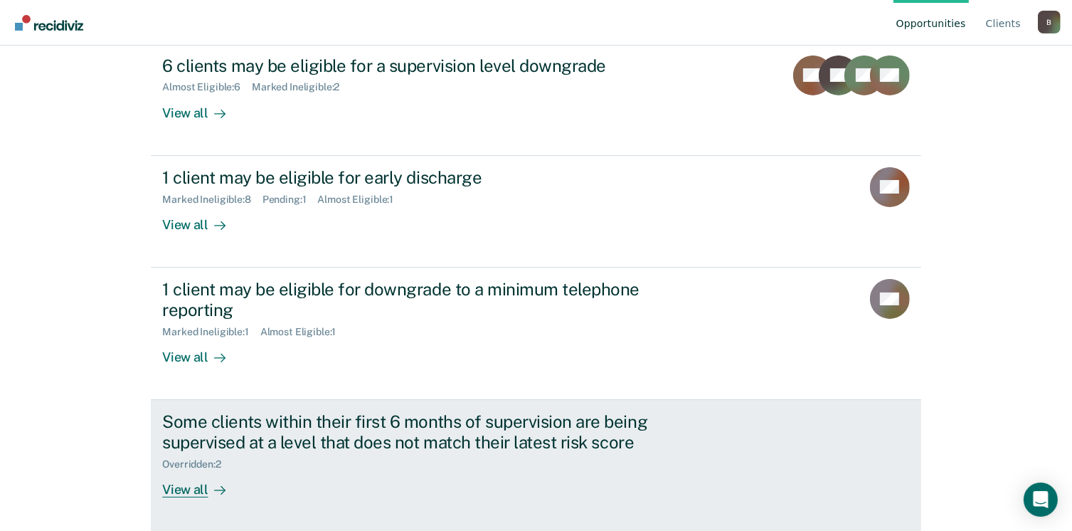
click at [184, 482] on div "View all" at bounding box center [202, 484] width 80 height 28
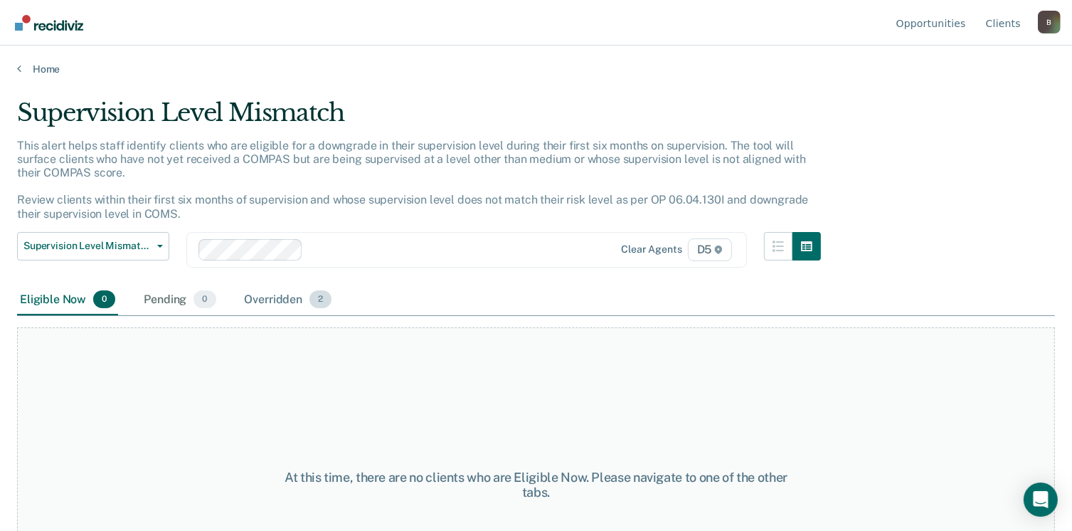
click at [292, 305] on div "Overridden 2" at bounding box center [288, 300] width 93 height 31
